Goal: Task Accomplishment & Management: Manage account settings

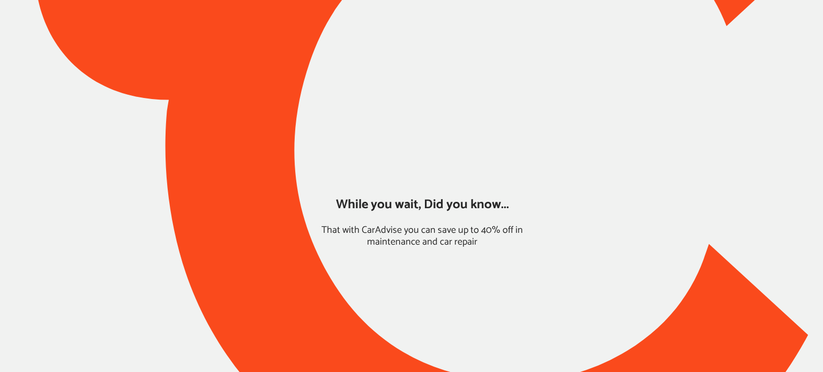
type input "*****"
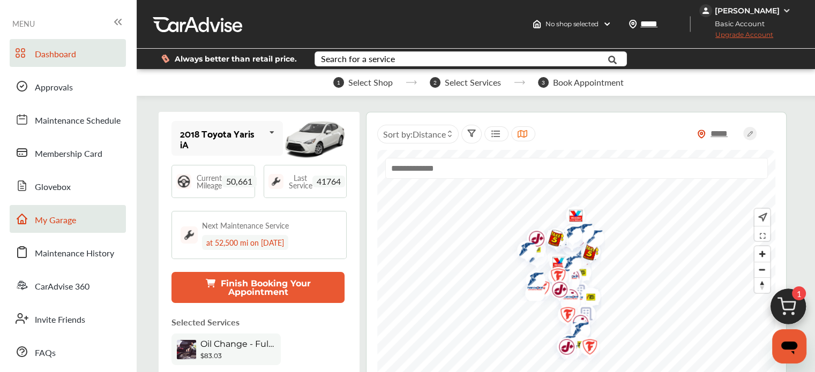
click at [35, 214] on span "My Garage" at bounding box center [55, 221] width 41 height 14
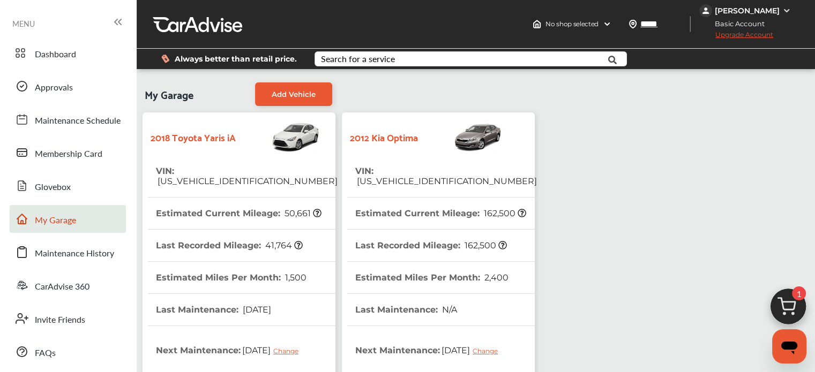
scroll to position [303, 0]
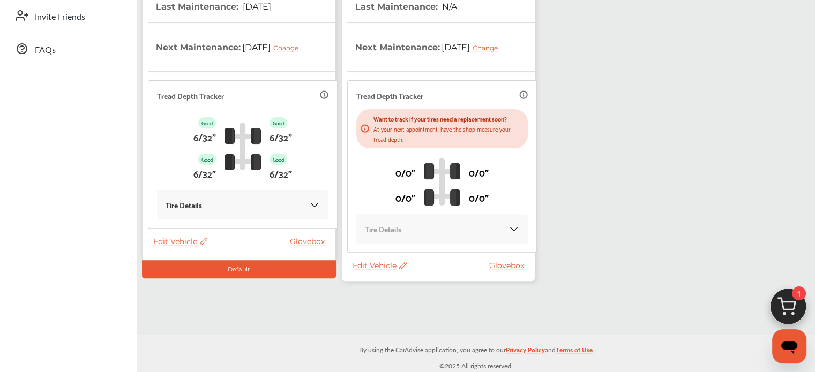
click at [399, 266] on icon at bounding box center [401, 265] width 10 height 7
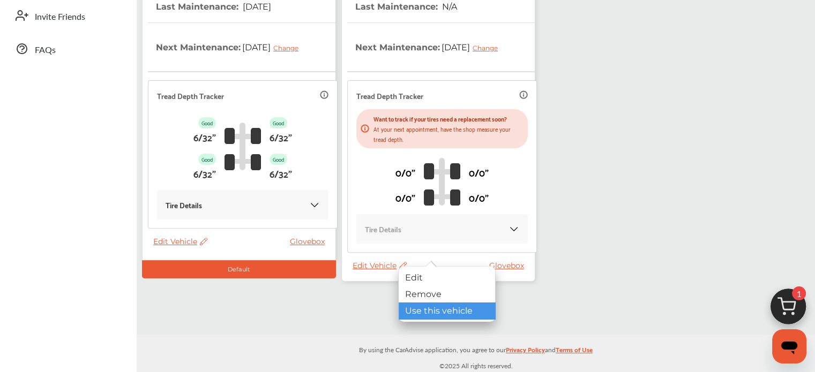
click at [418, 314] on div "Use this vehicle" at bounding box center [447, 311] width 96 height 17
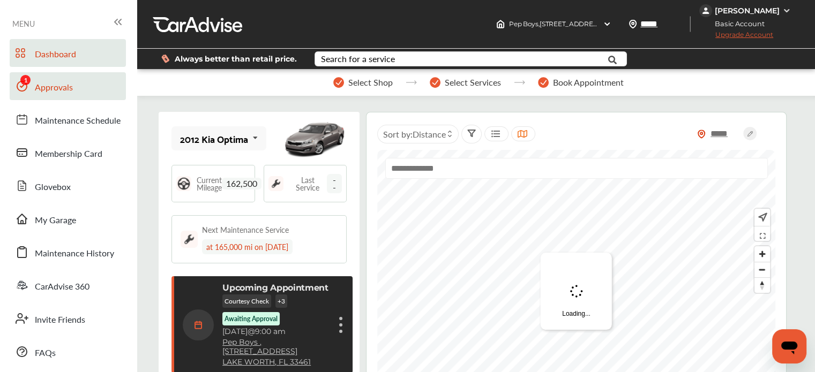
click at [64, 91] on span "Approvals" at bounding box center [54, 88] width 38 height 14
